Goal: Transaction & Acquisition: Book appointment/travel/reservation

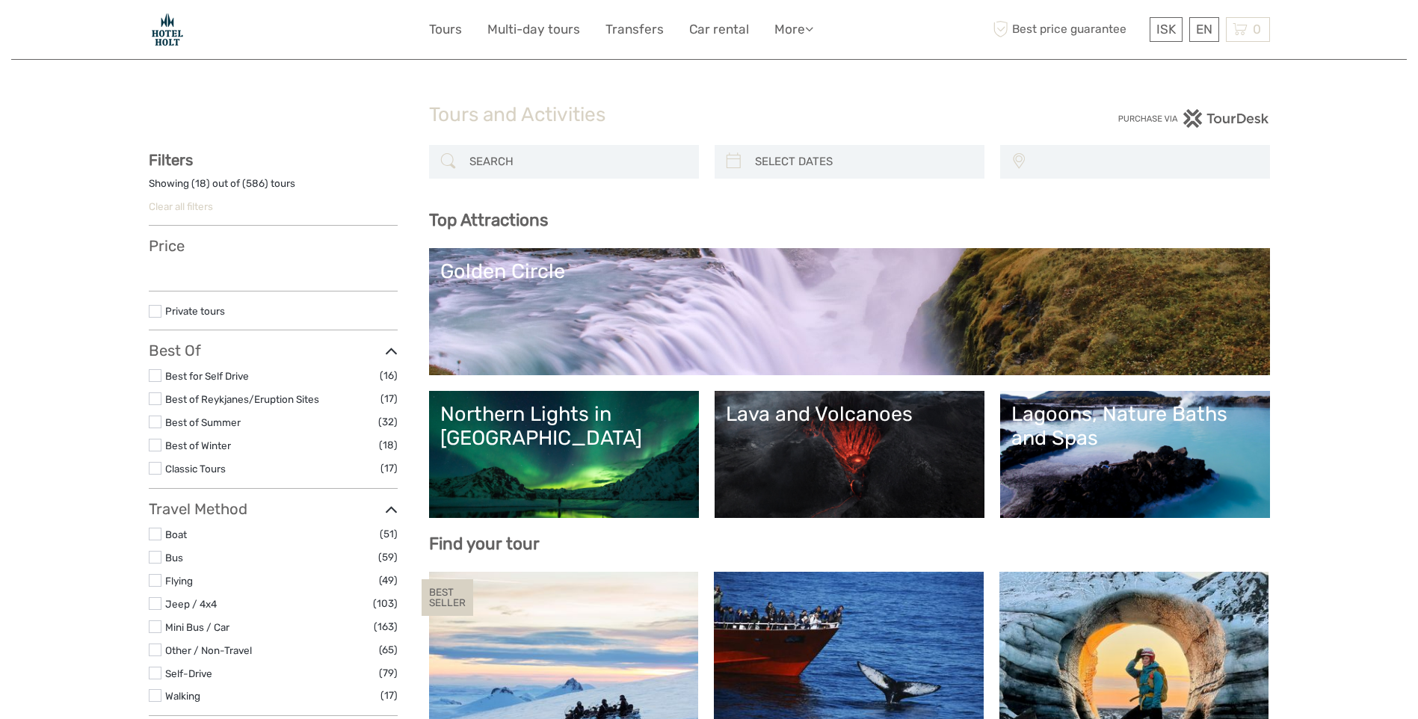
select select
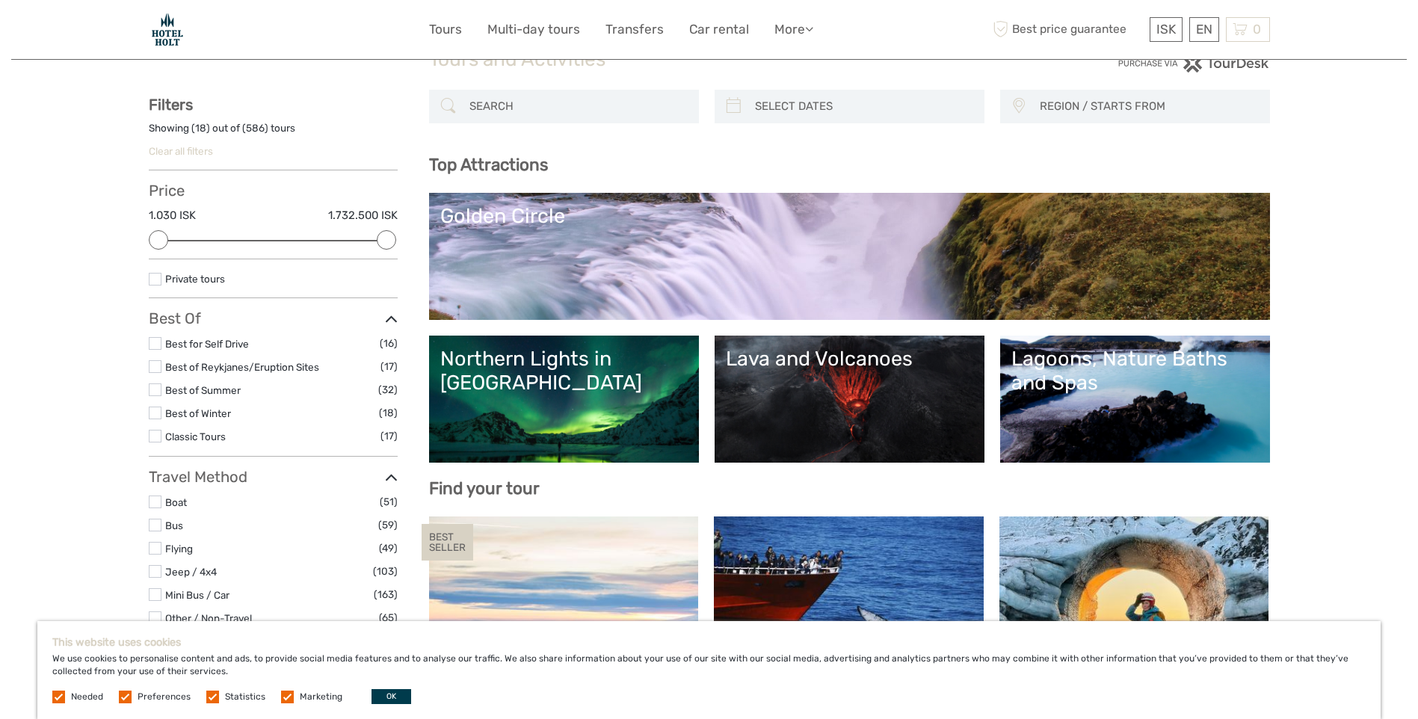
scroll to position [62, 0]
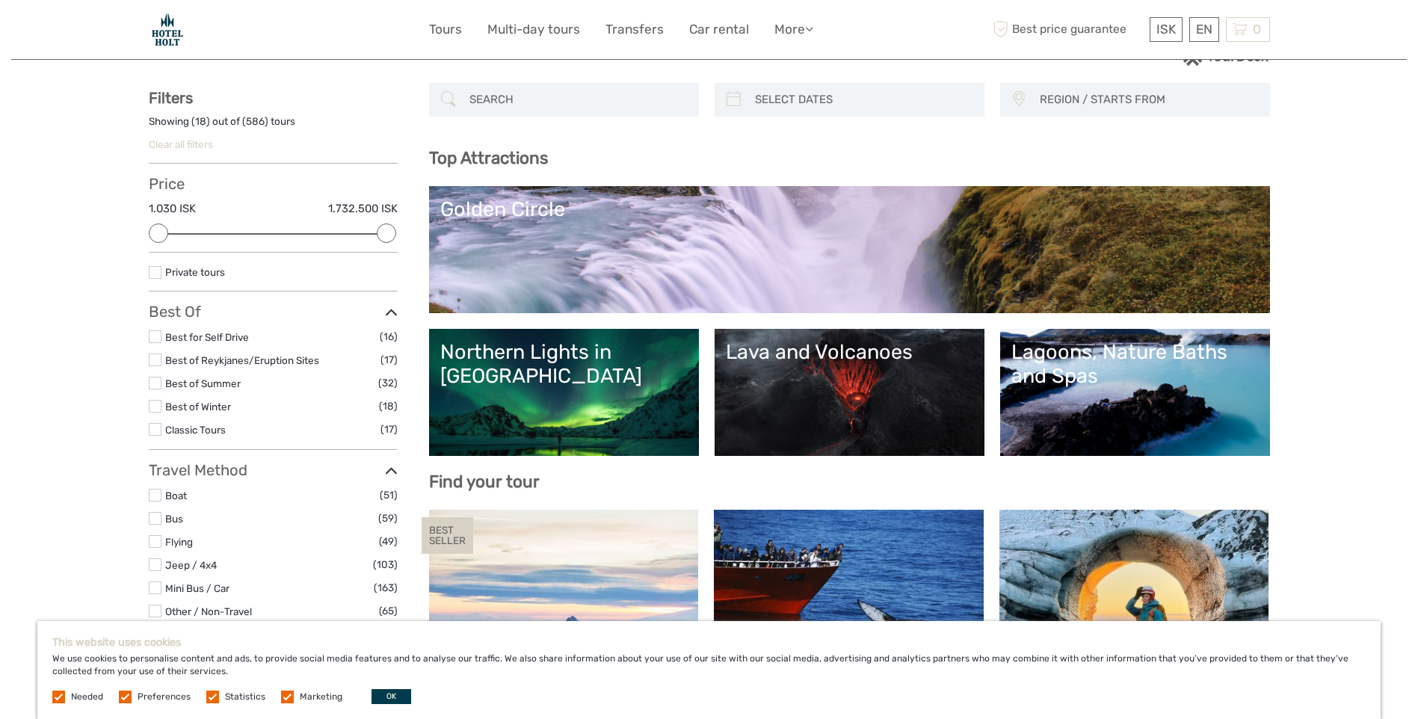
click at [1137, 419] on link "Lagoons, Nature Baths and Spas" at bounding box center [1134, 392] width 247 height 105
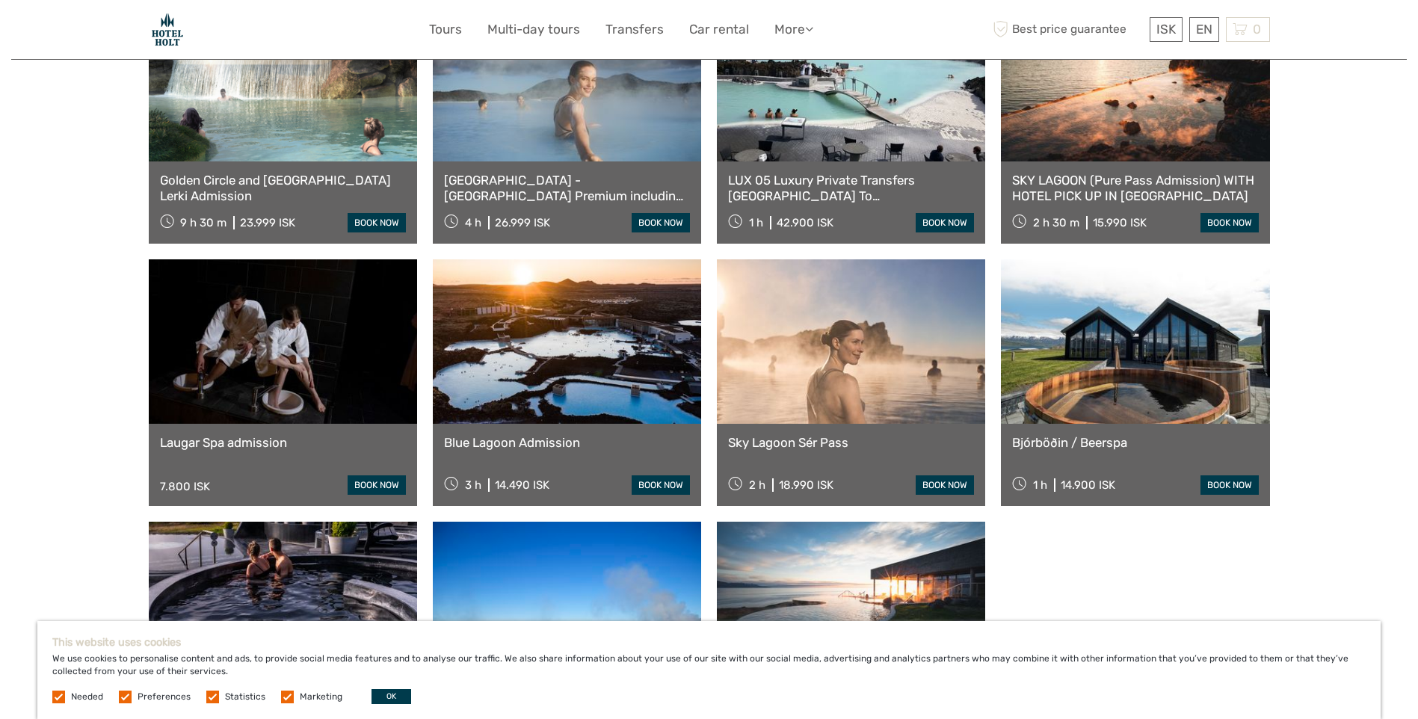
scroll to position [1125, 0]
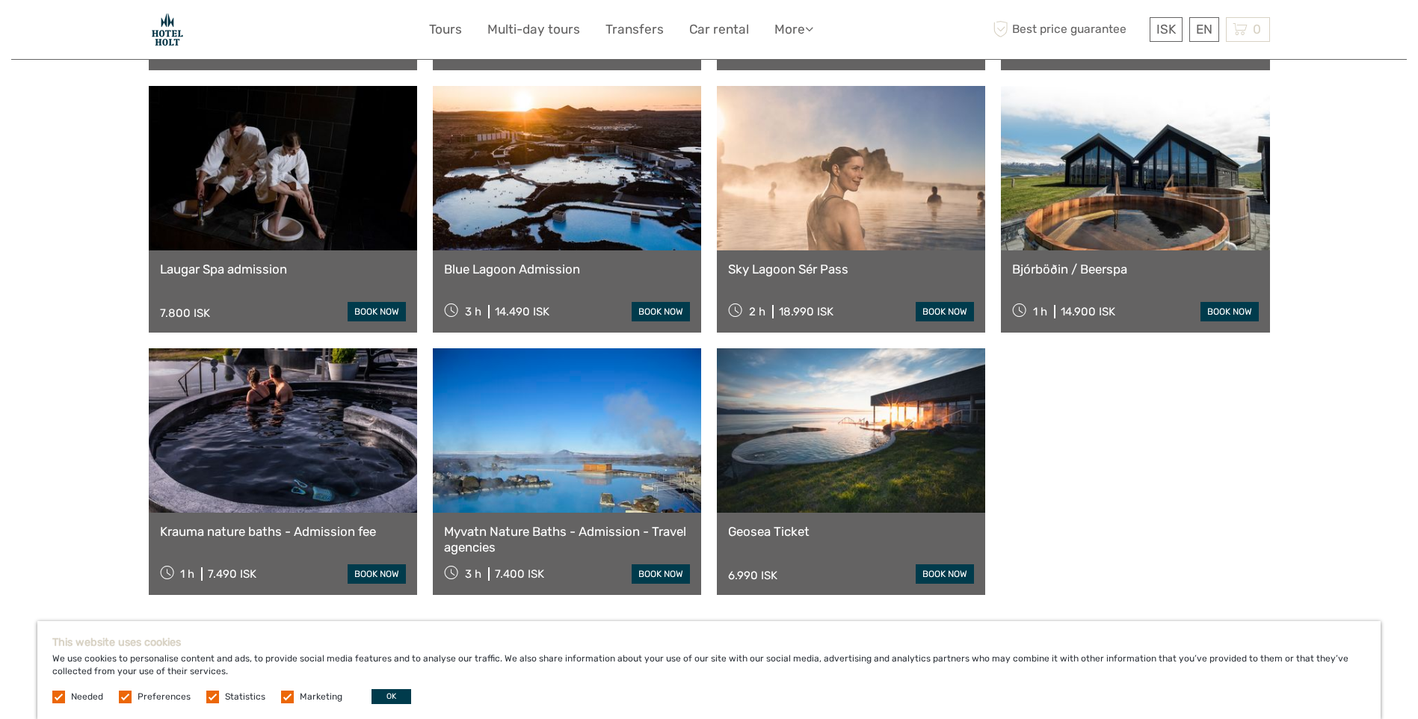
click at [1115, 183] on link at bounding box center [1135, 168] width 268 height 164
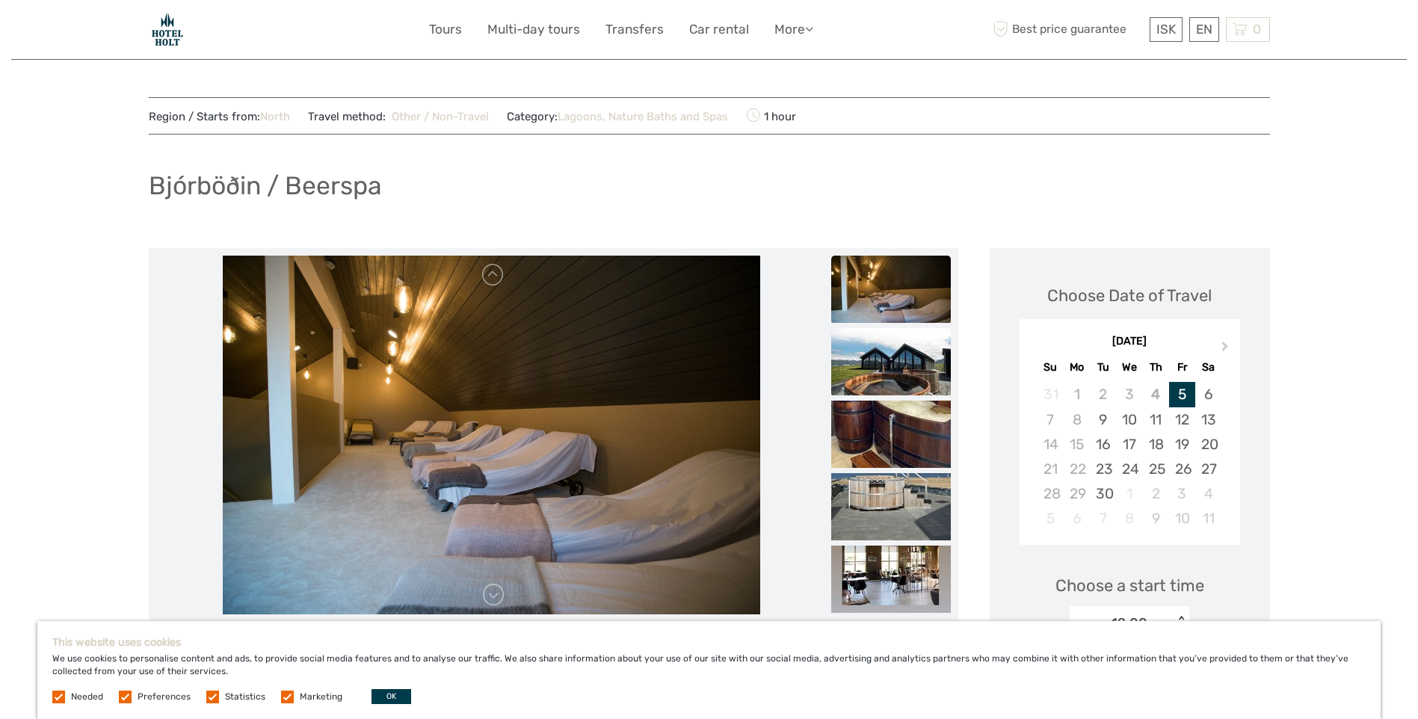
click at [875, 370] on img at bounding box center [891, 361] width 120 height 67
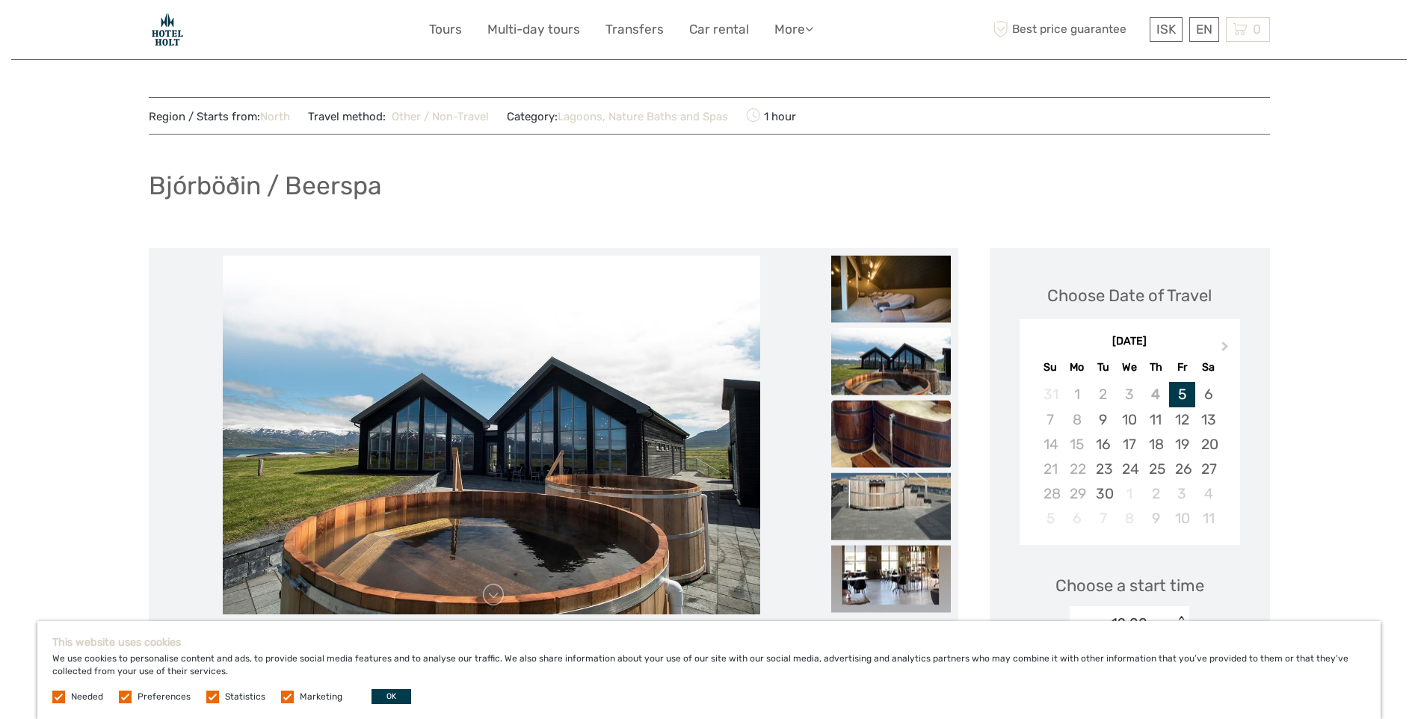
click at [869, 442] on img at bounding box center [891, 434] width 120 height 67
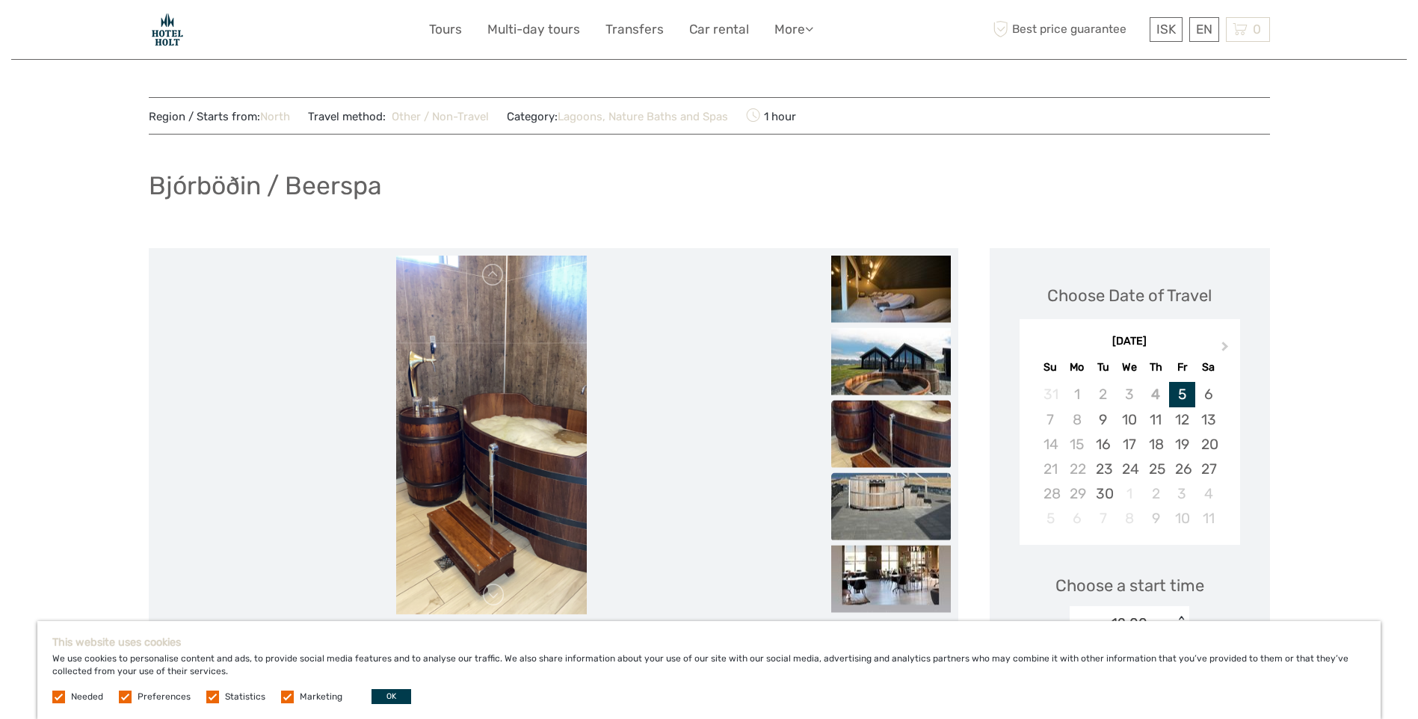
click at [880, 506] on img at bounding box center [891, 506] width 120 height 67
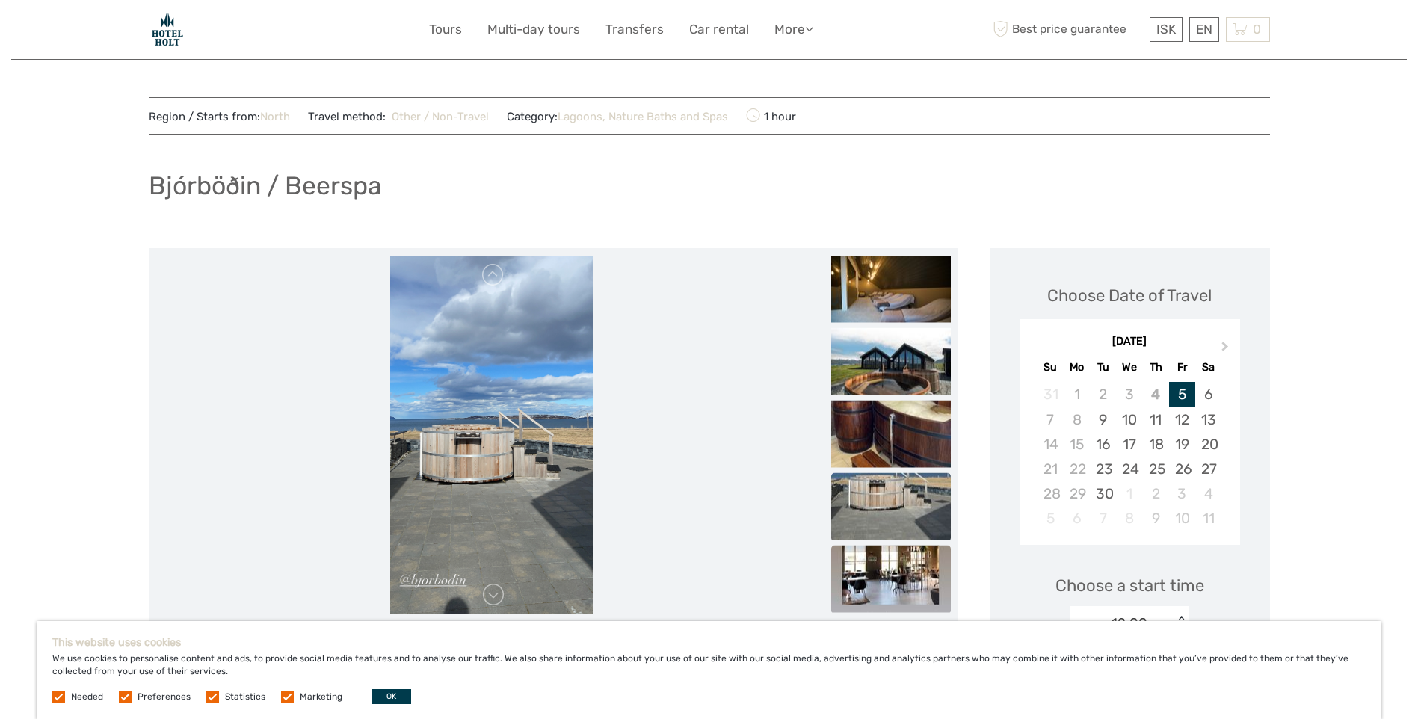
click at [893, 578] on img at bounding box center [891, 579] width 120 height 67
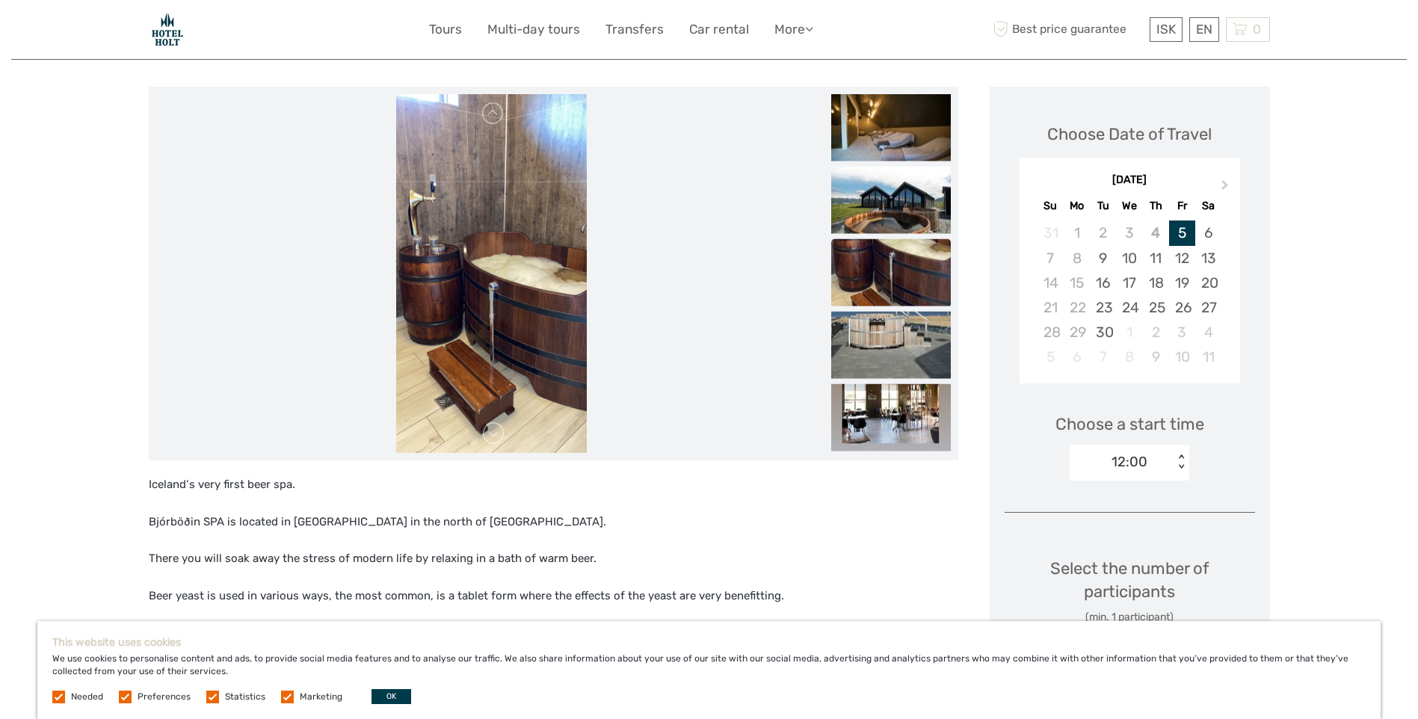
scroll to position [191, 0]
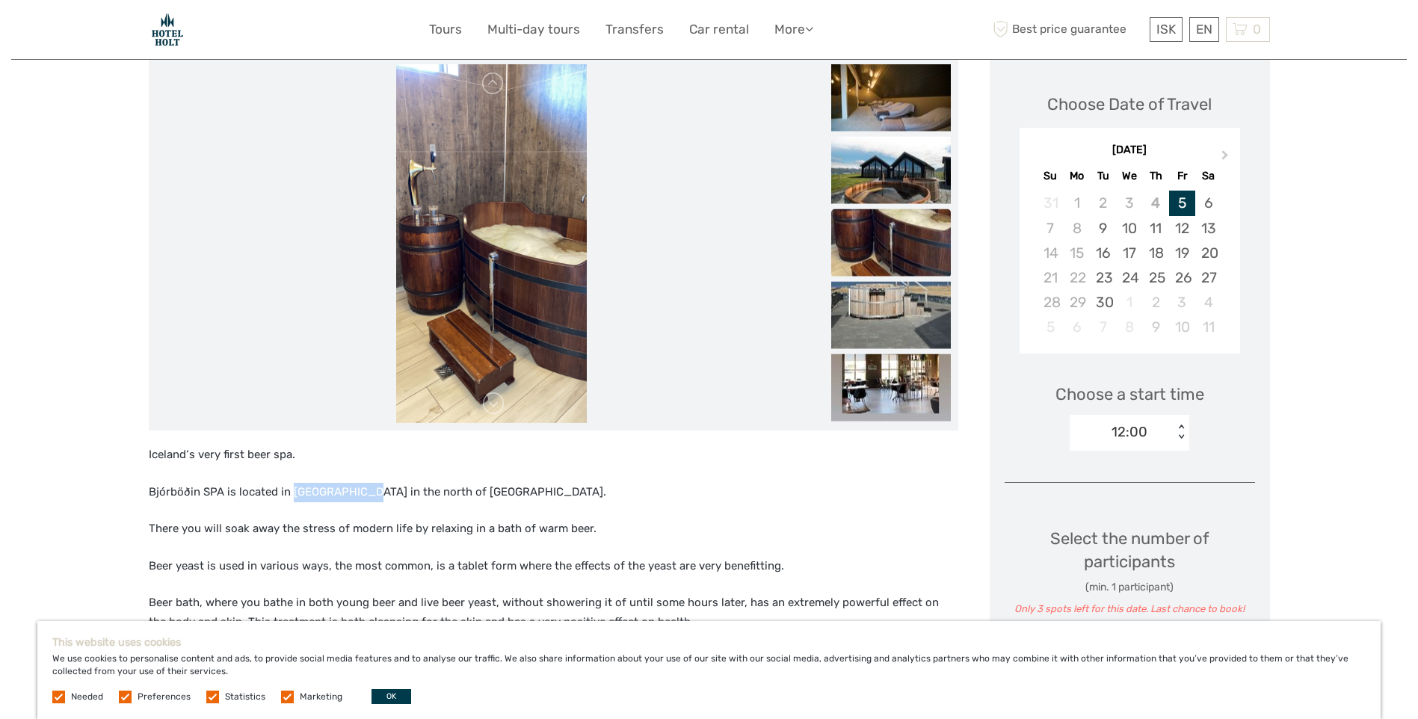
drag, startPoint x: 290, startPoint y: 488, endPoint x: 368, endPoint y: 485, distance: 78.5
click at [368, 485] on p "Bjórböðin SPA is located in [GEOGRAPHIC_DATA] in the north of [GEOGRAPHIC_DATA]." at bounding box center [553, 492] width 809 height 19
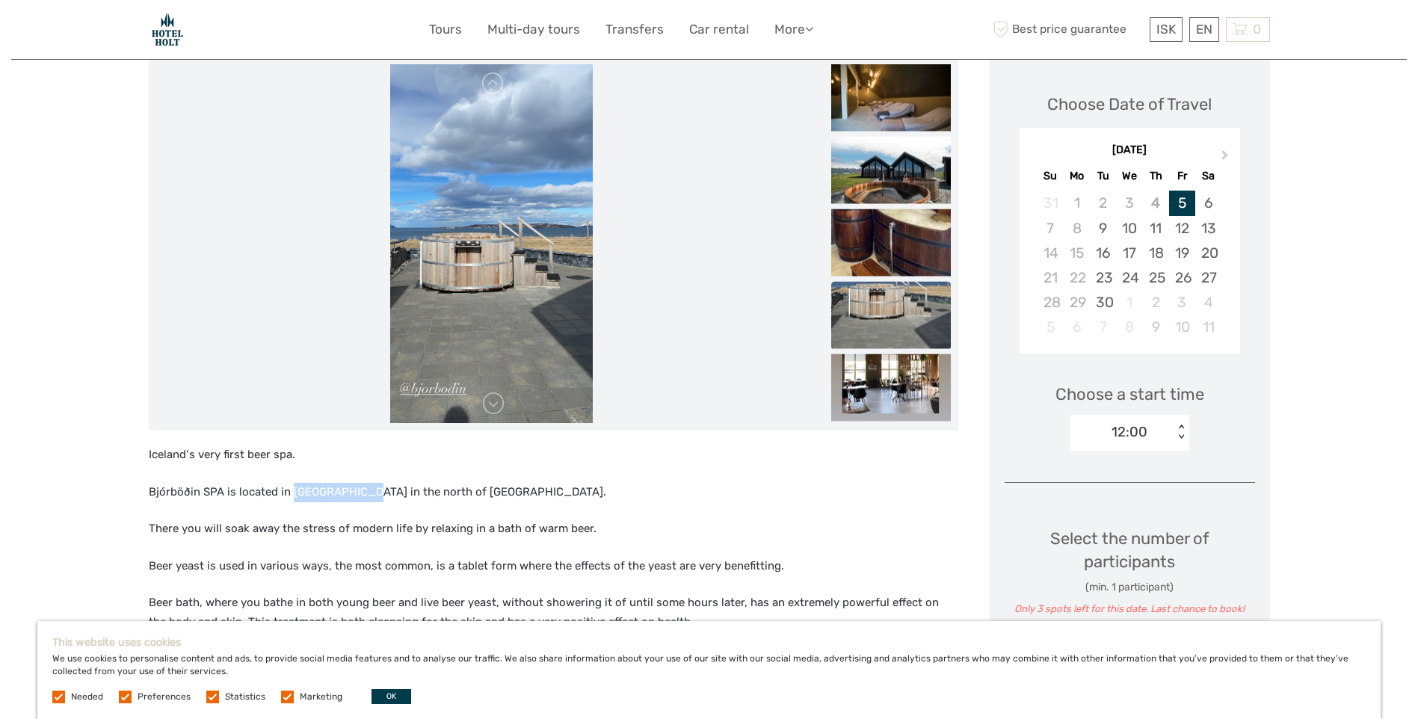
drag, startPoint x: 368, startPoint y: 486, endPoint x: 350, endPoint y: 495, distance: 20.7
copy p "Árskógssandur"
